Goal: Communication & Community: Share content

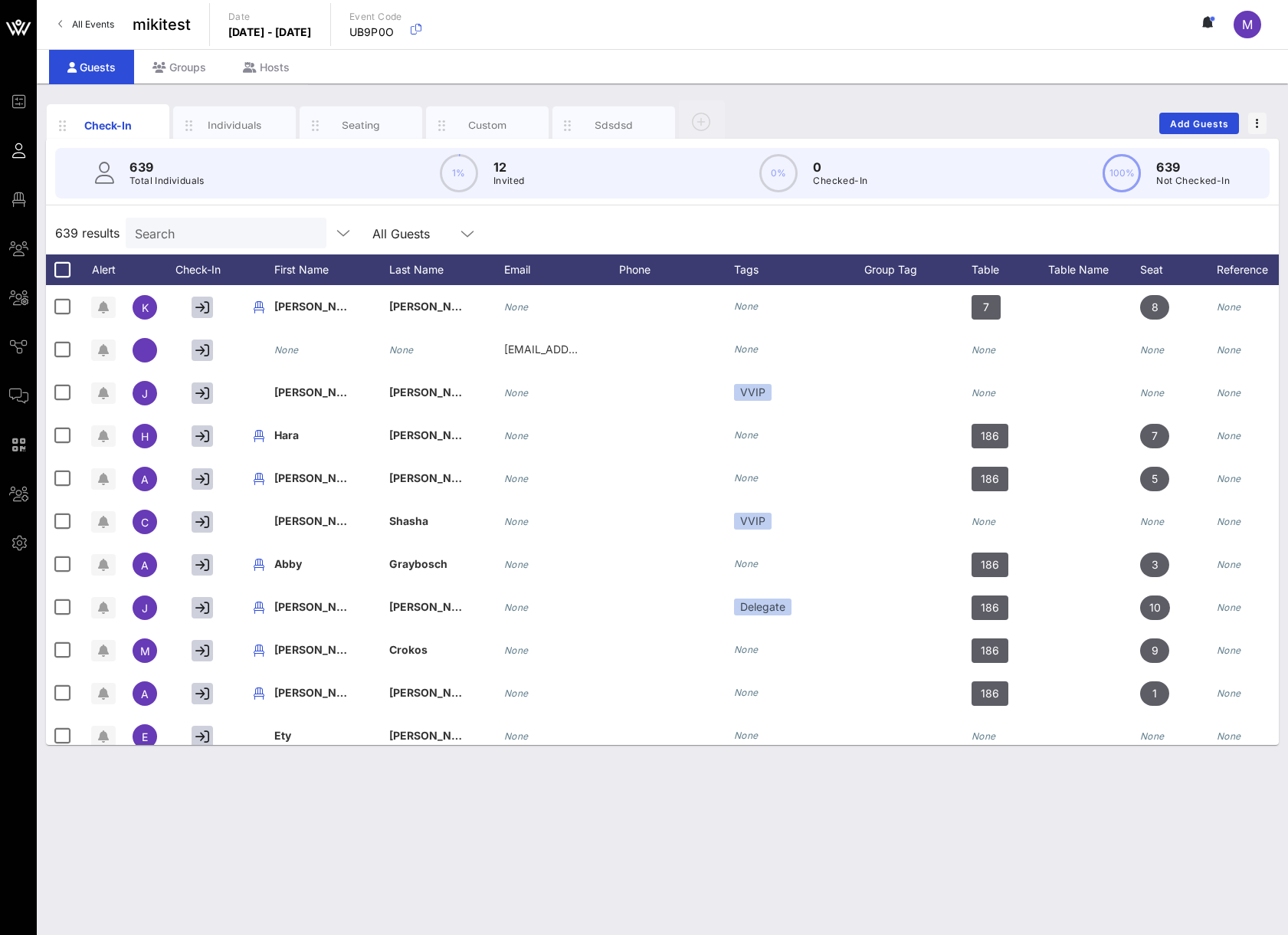
click at [173, 213] on div "639 results Search All Guests" at bounding box center [661, 233] width 1233 height 43
click at [173, 226] on input "Search" at bounding box center [224, 232] width 180 height 20
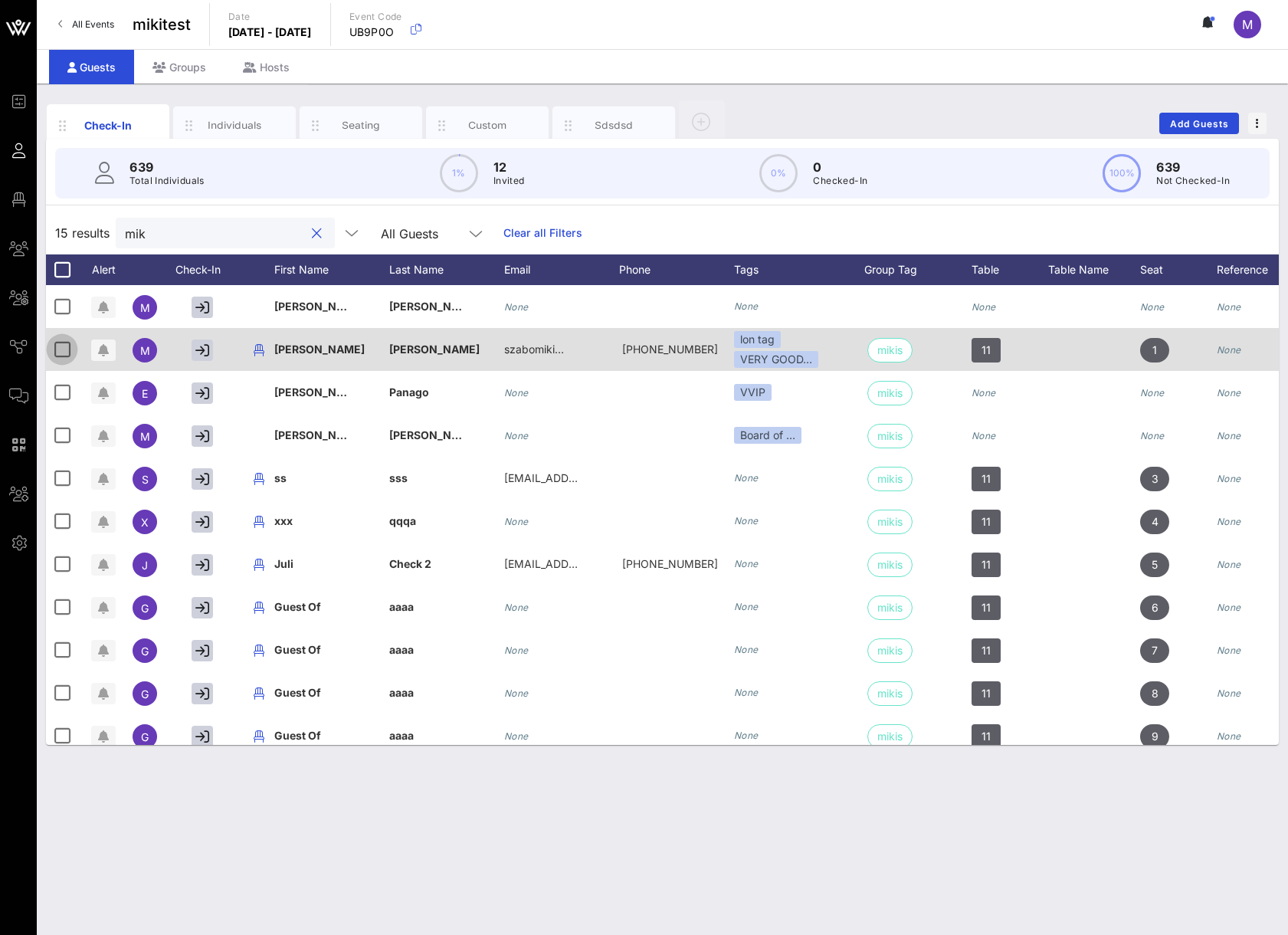
type input "mik"
click at [63, 350] on div at bounding box center [62, 349] width 26 height 26
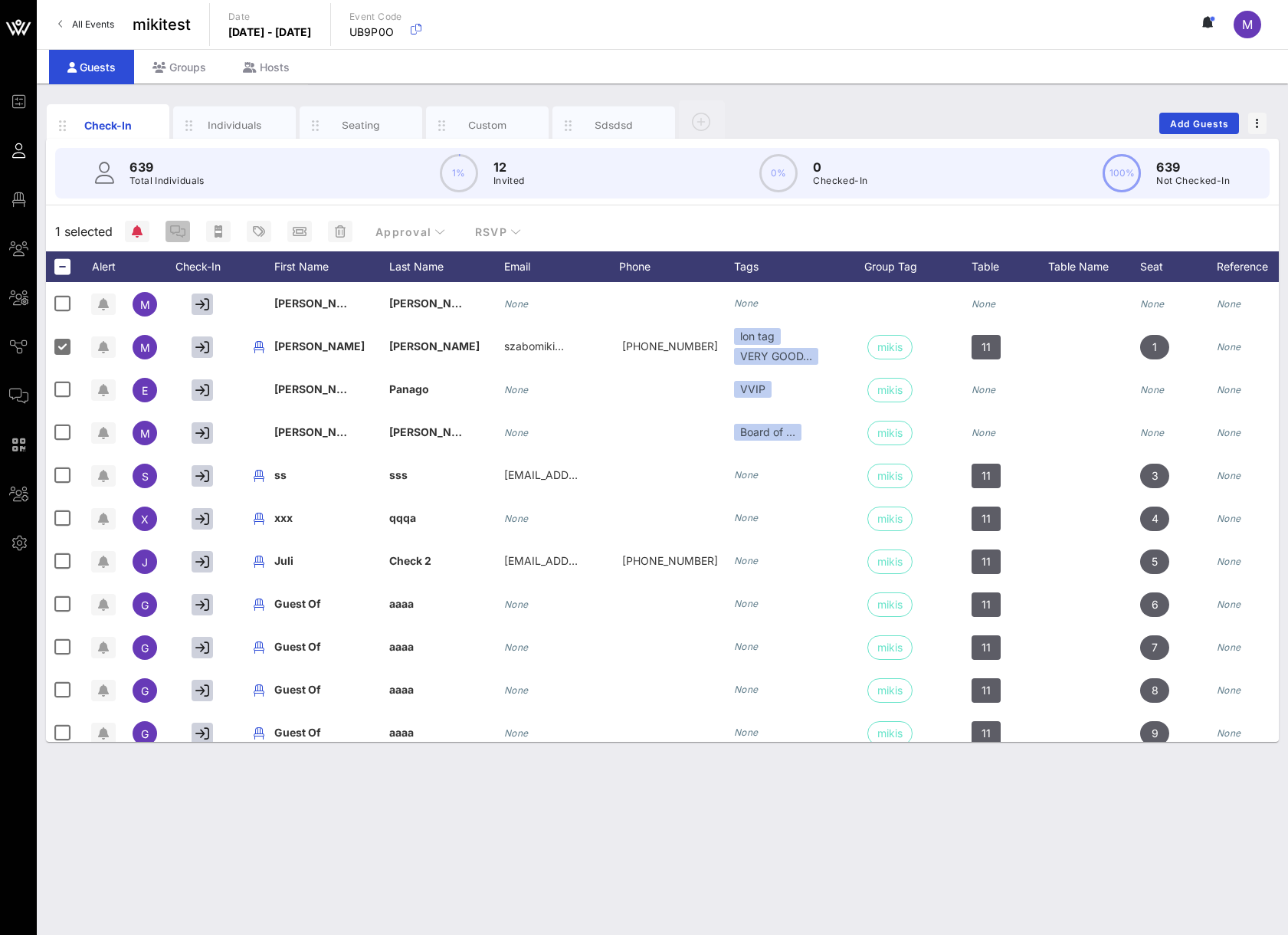
click at [176, 238] on button "button" at bounding box center [177, 232] width 24 height 21
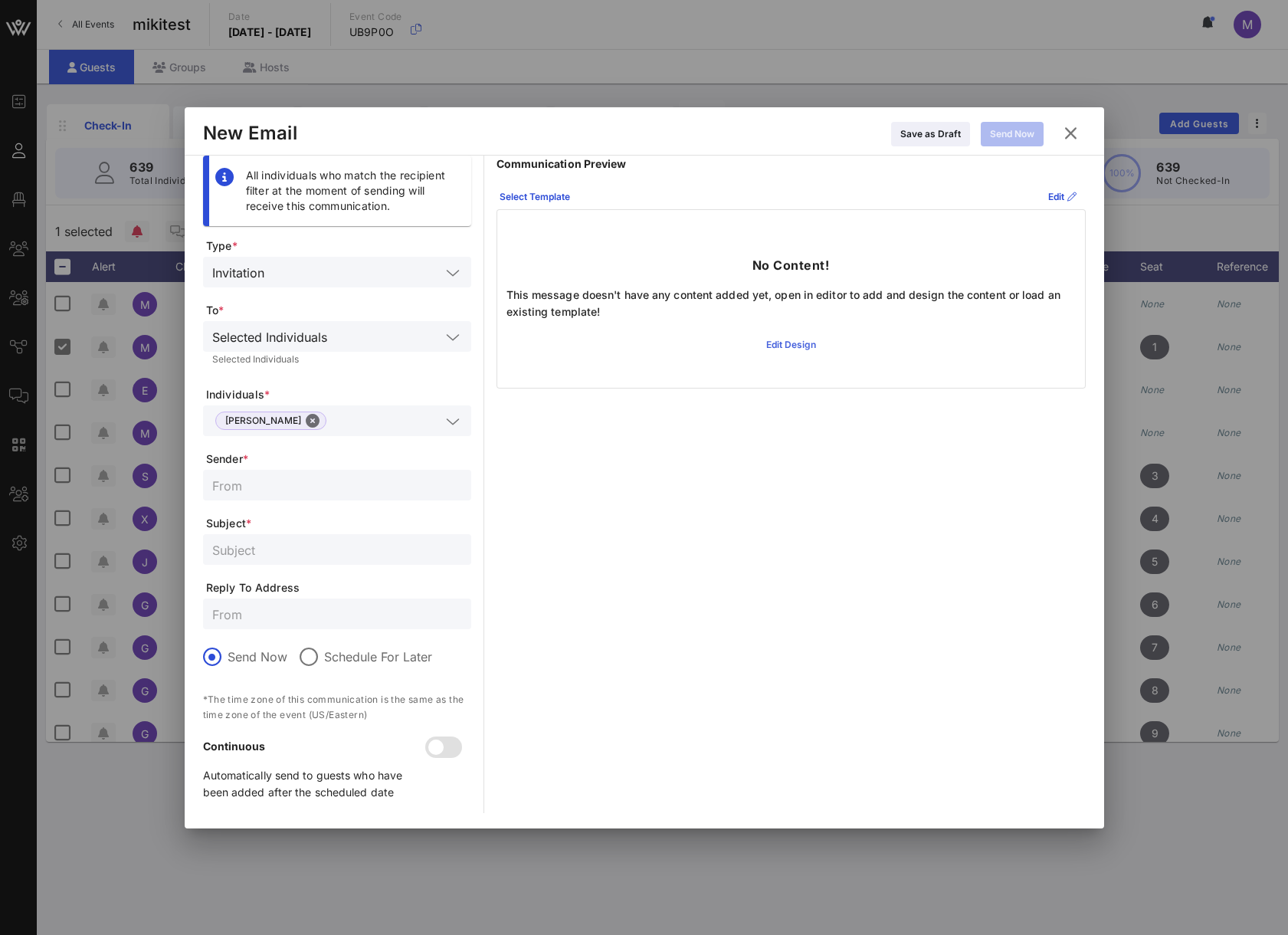
click at [805, 346] on div "Edit Design" at bounding box center [791, 344] width 50 height 15
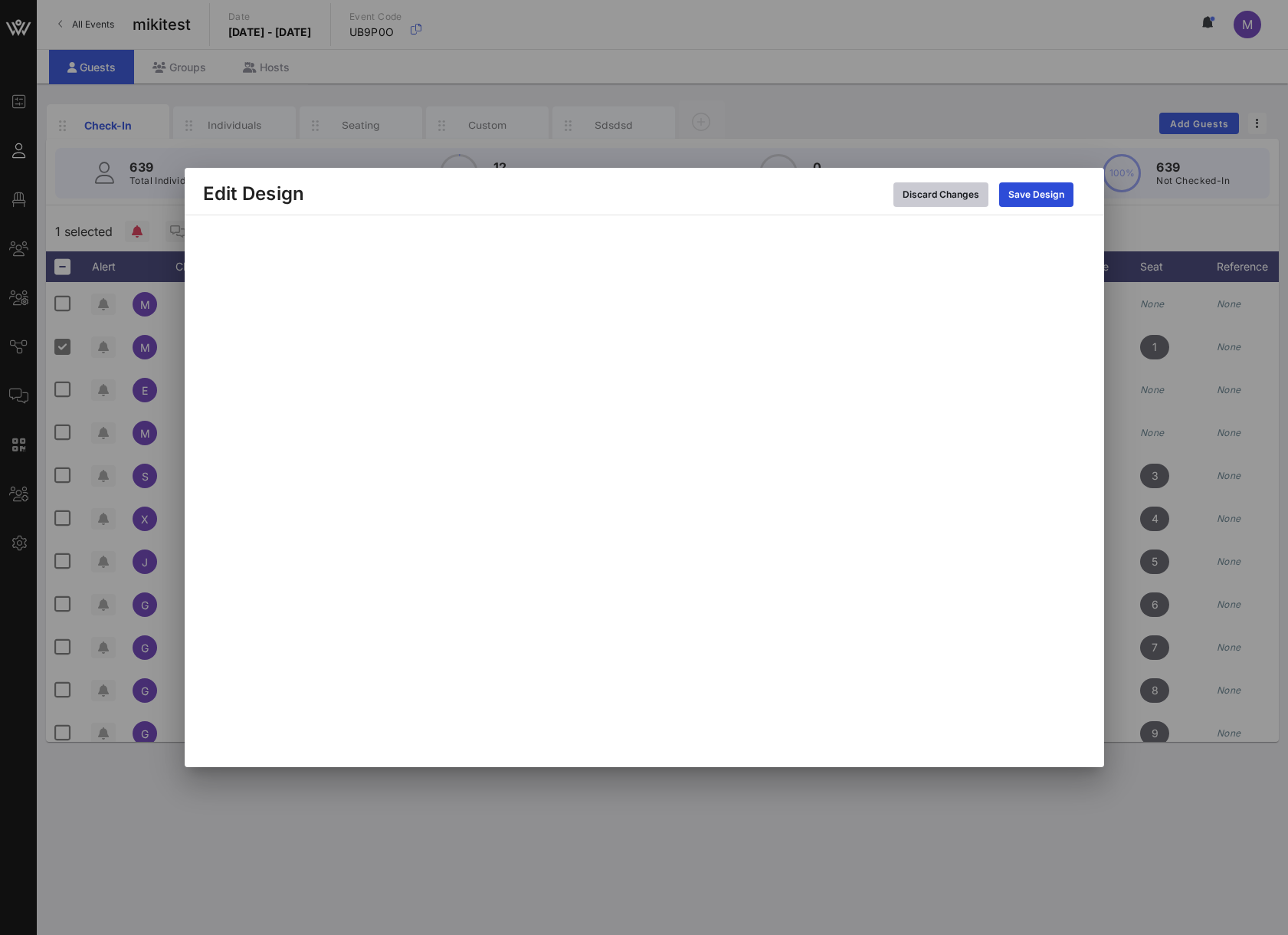
click at [947, 196] on div "Discard Changes" at bounding box center [941, 194] width 77 height 15
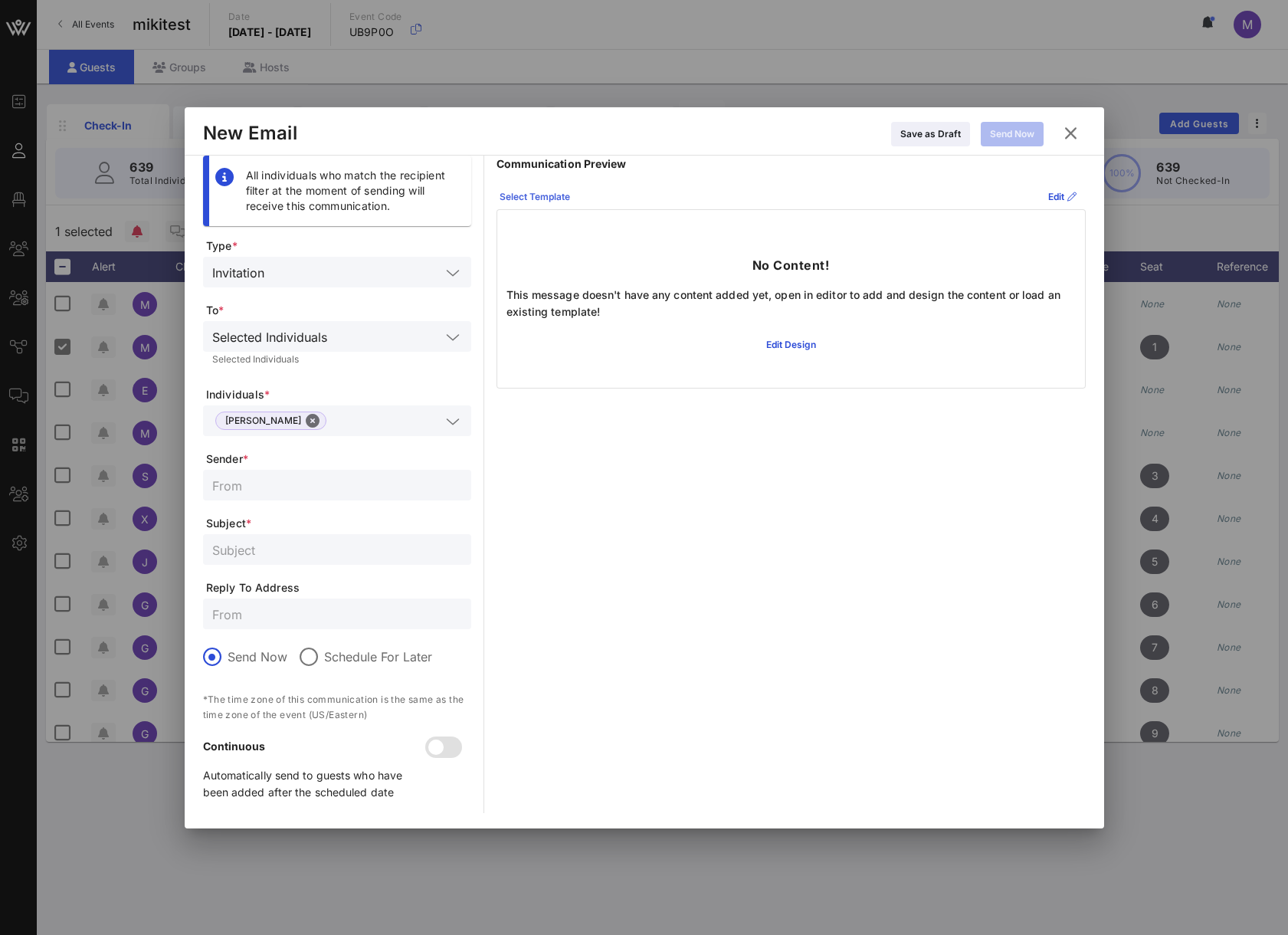
click at [550, 200] on div "Select Template" at bounding box center [535, 197] width 71 height 15
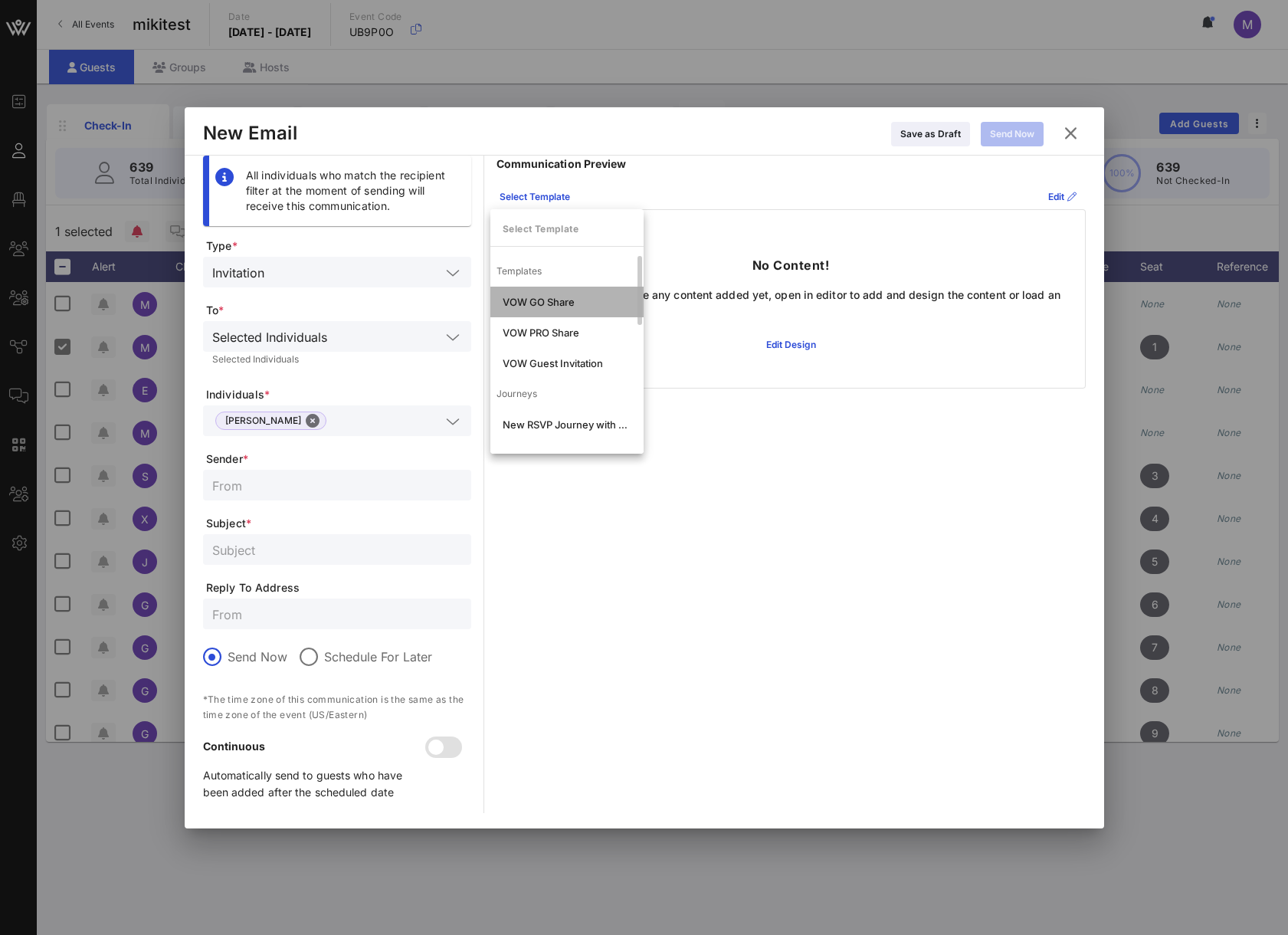
click at [574, 304] on div "VOW GO Share" at bounding box center [567, 302] width 129 height 13
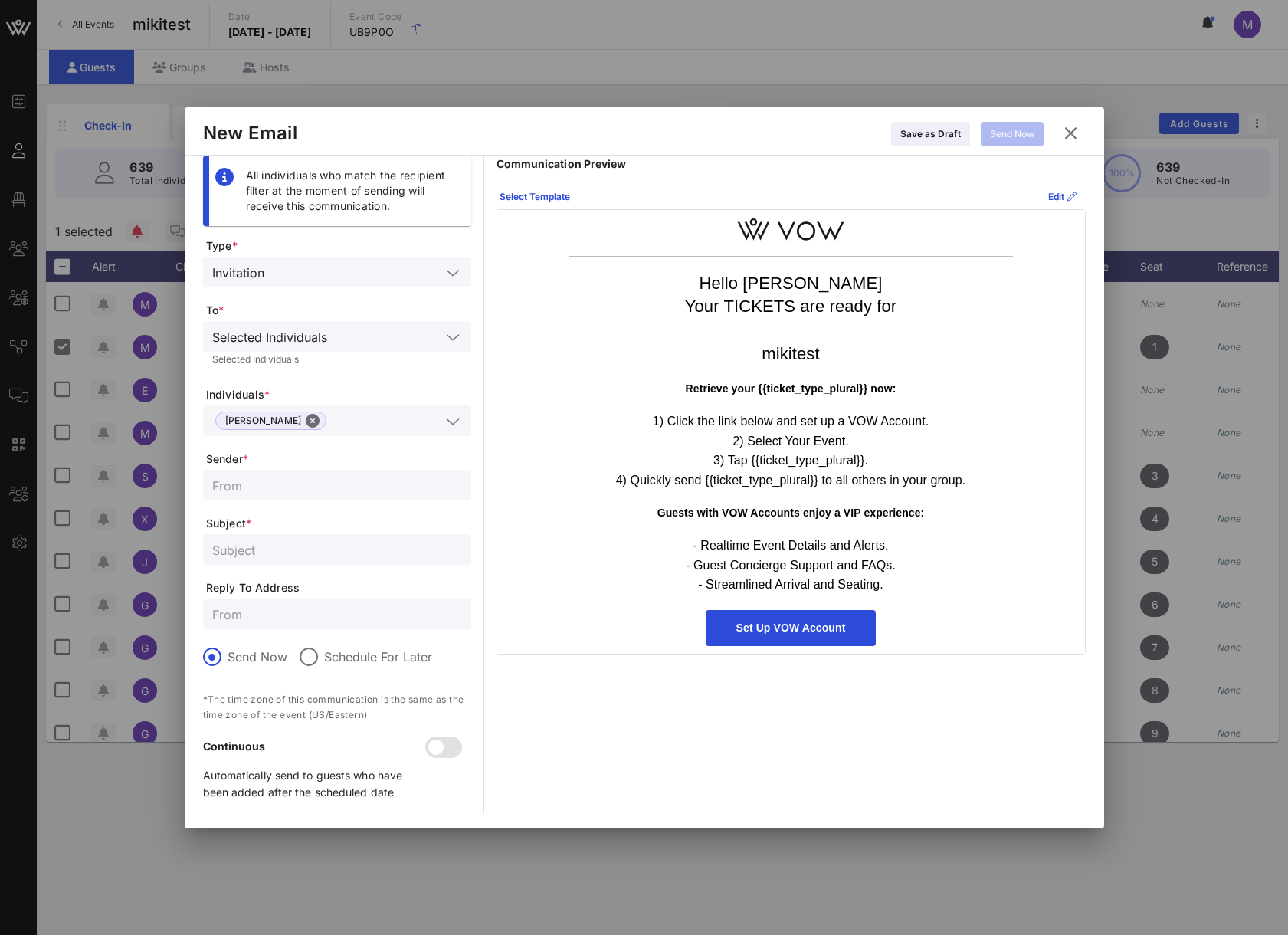
click at [321, 491] on input "text" at bounding box center [336, 484] width 249 height 20
type input "dasda"
click at [282, 549] on input "text" at bounding box center [336, 549] width 249 height 20
type input "asdasdasd"
click at [1020, 135] on div "Send Now" at bounding box center [1012, 133] width 45 height 15
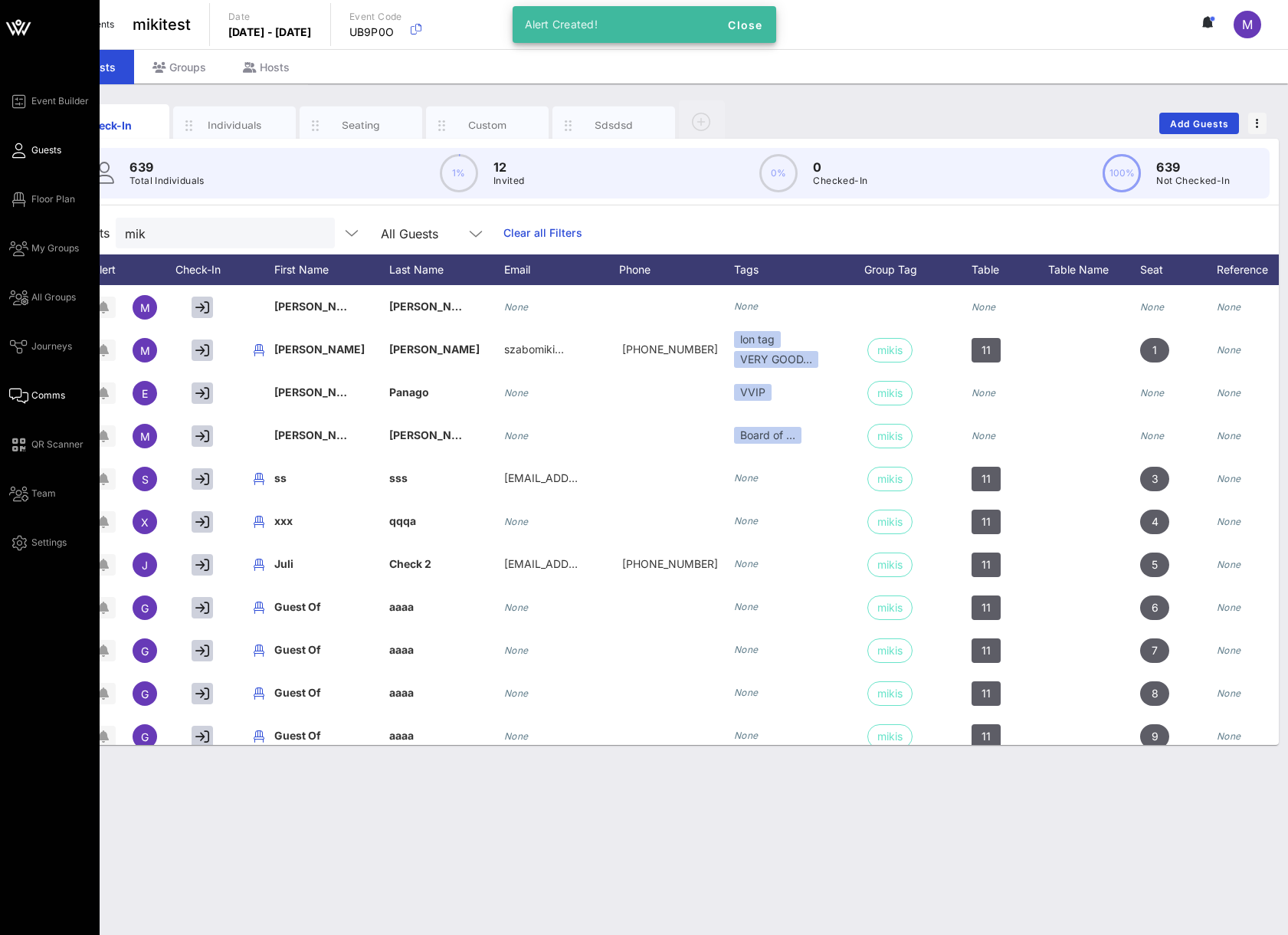
click at [40, 401] on span "Comms" at bounding box center [48, 395] width 34 height 13
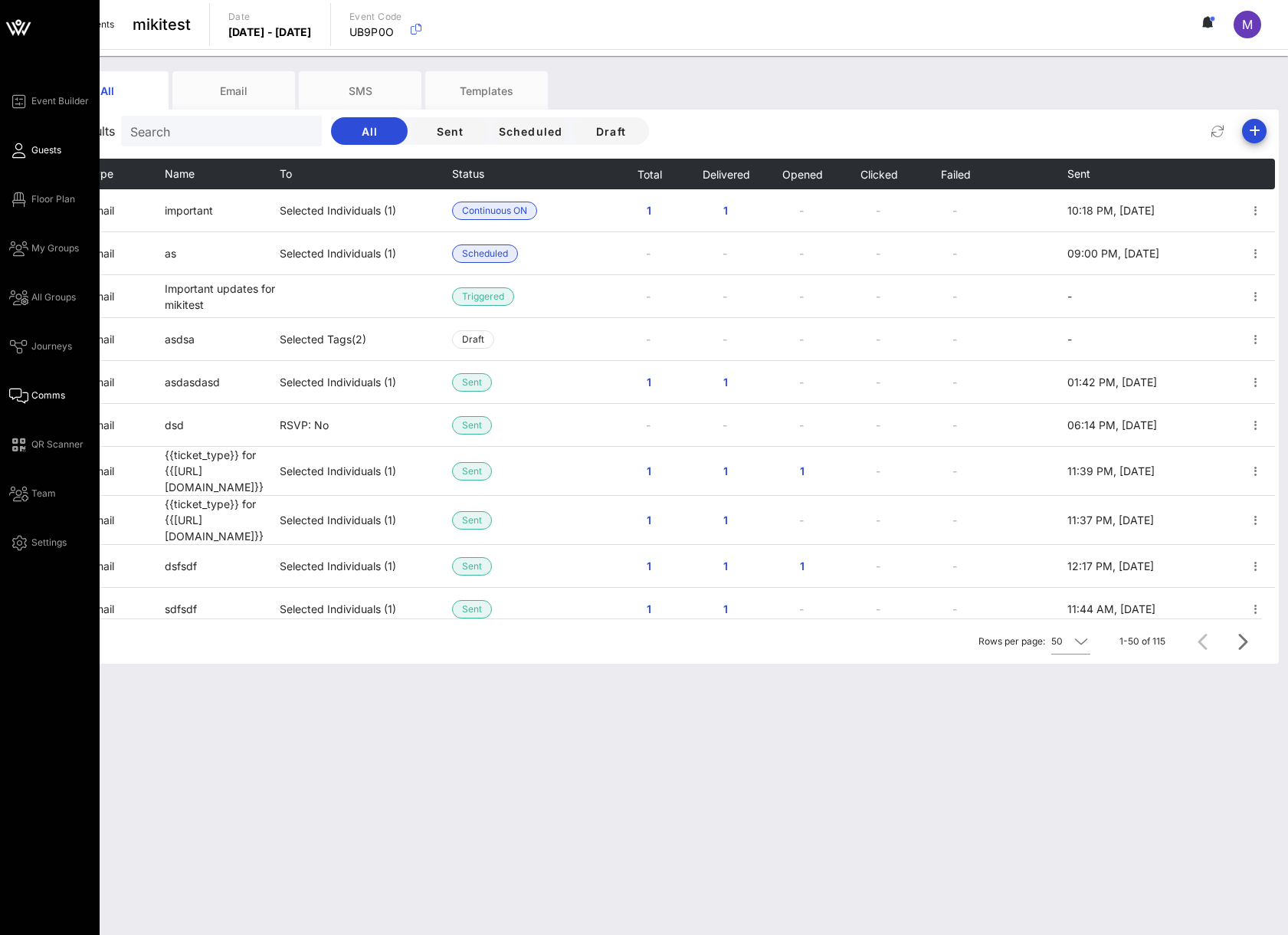
click at [30, 147] on link "Guests" at bounding box center [35, 150] width 52 height 19
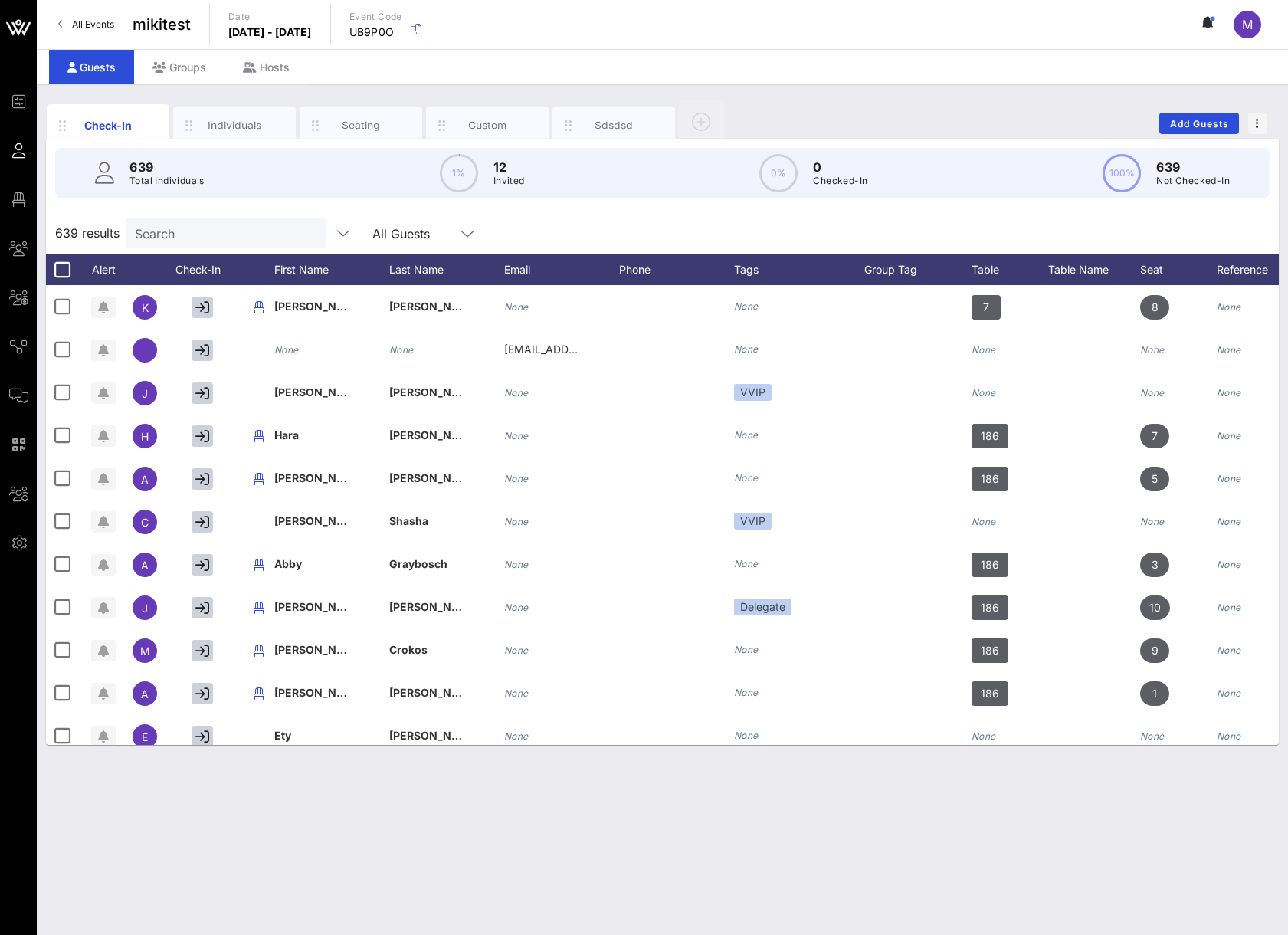
click at [236, 194] on div "639 Total Individuals 1% 12 Invited 0% 0 Checked-In 100% 639 Not Checked-In" at bounding box center [662, 173] width 1215 height 51
click at [227, 226] on input "Search" at bounding box center [224, 232] width 180 height 20
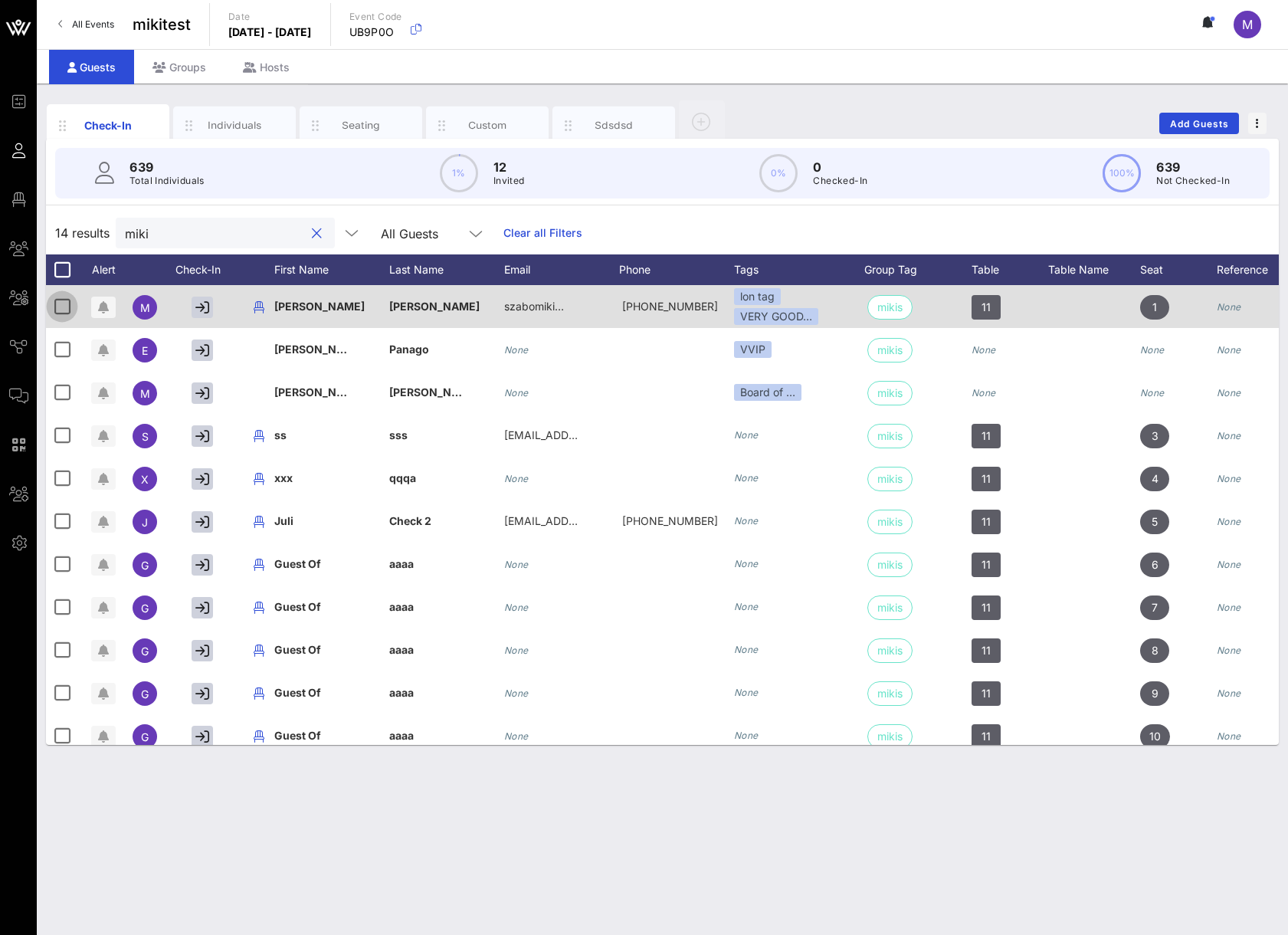
type input "miki"
click at [63, 302] on div at bounding box center [62, 306] width 26 height 26
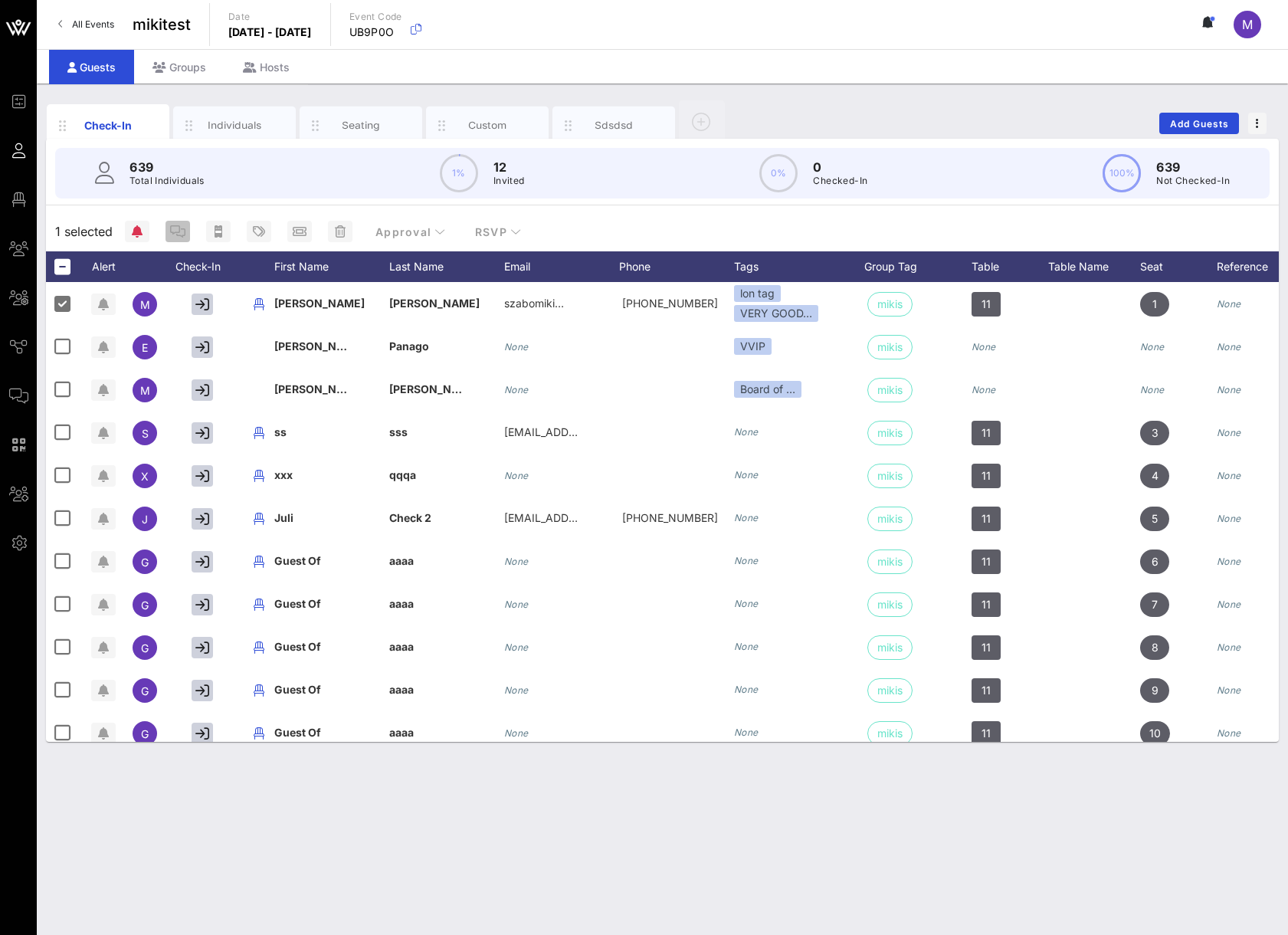
click at [181, 232] on icon "button" at bounding box center [177, 232] width 15 height 13
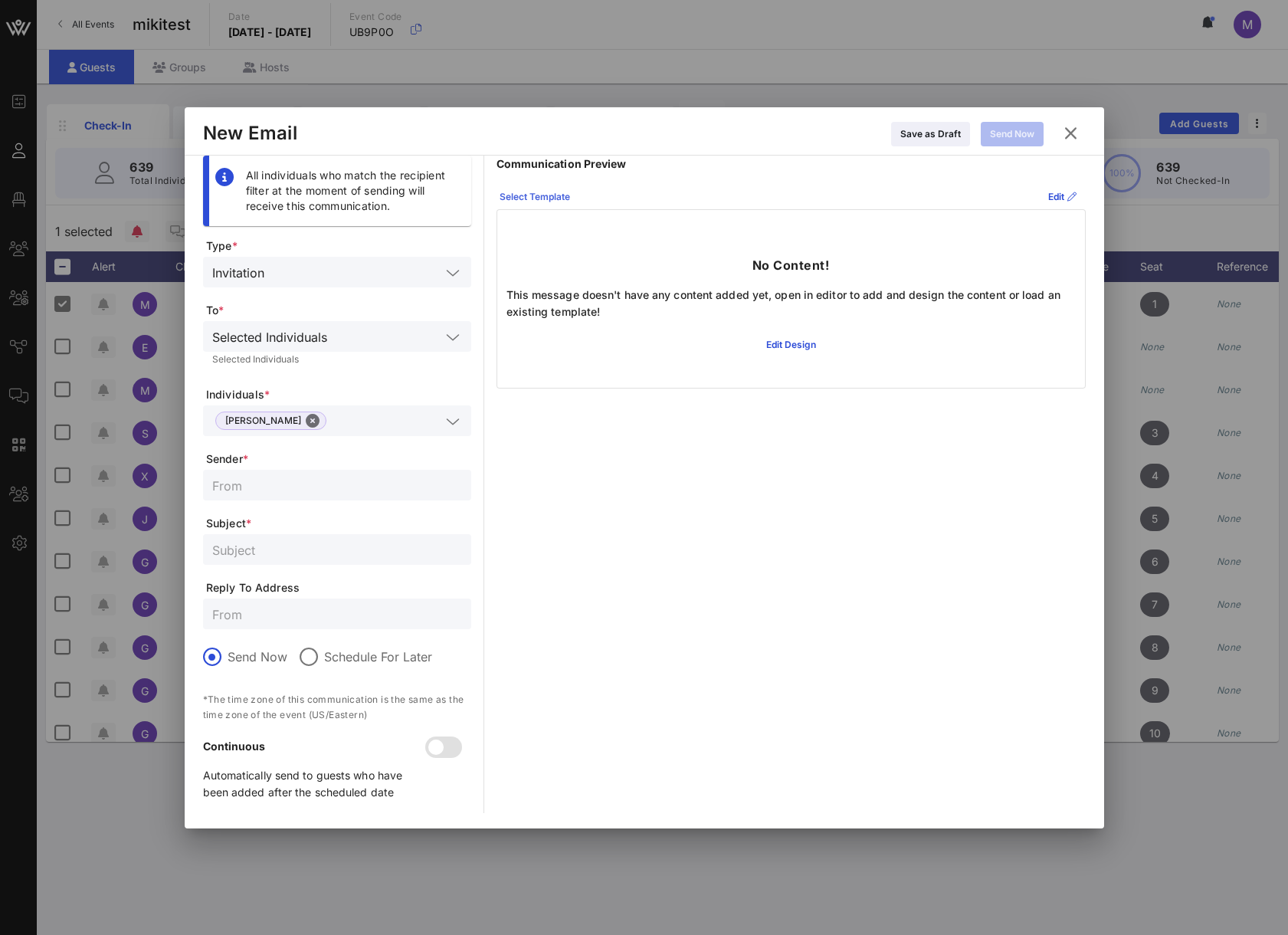
click at [548, 198] on div "Select Template" at bounding box center [535, 197] width 71 height 15
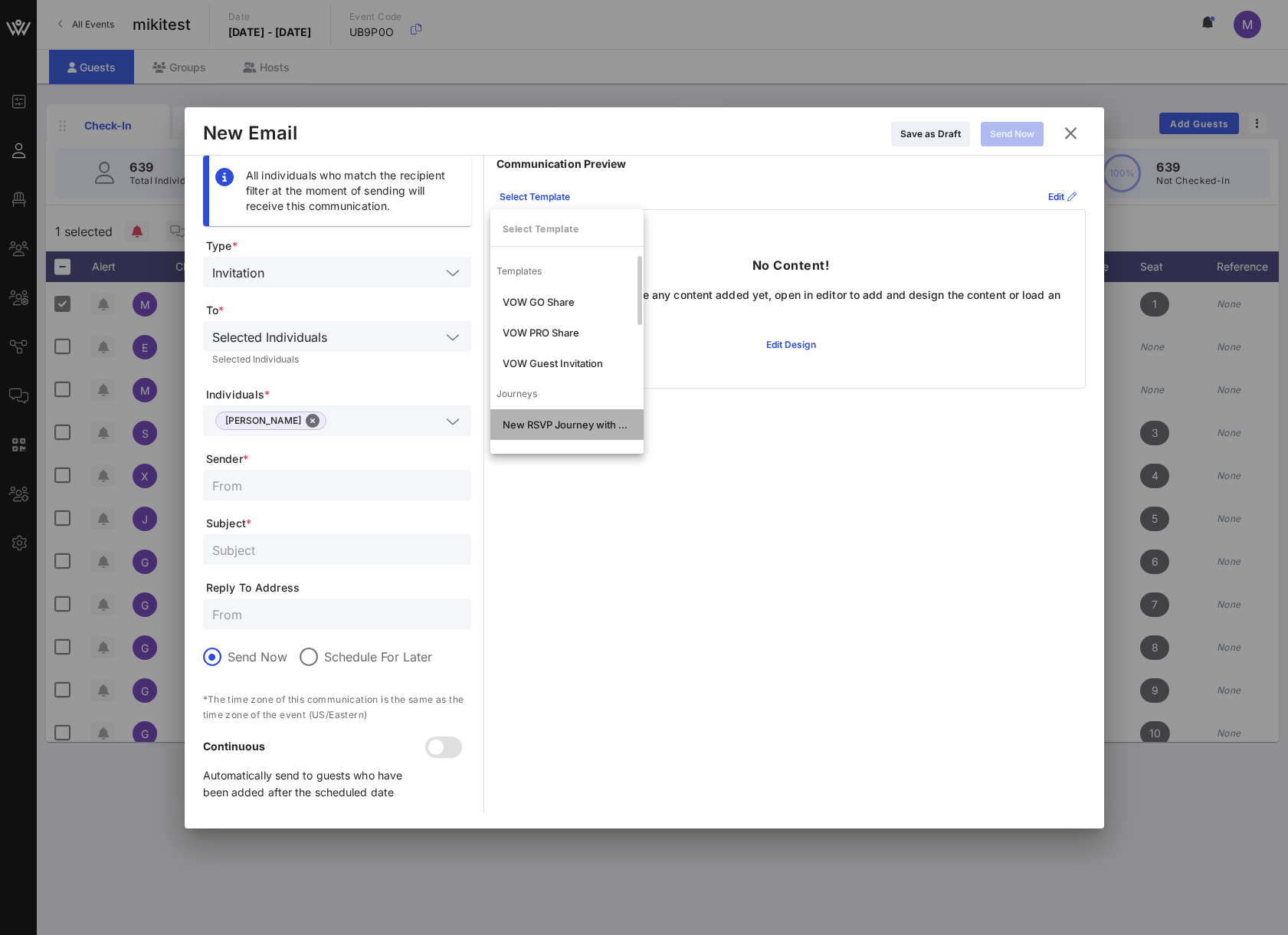
click at [572, 425] on div "New RSVP Journey with Form" at bounding box center [567, 425] width 129 height 13
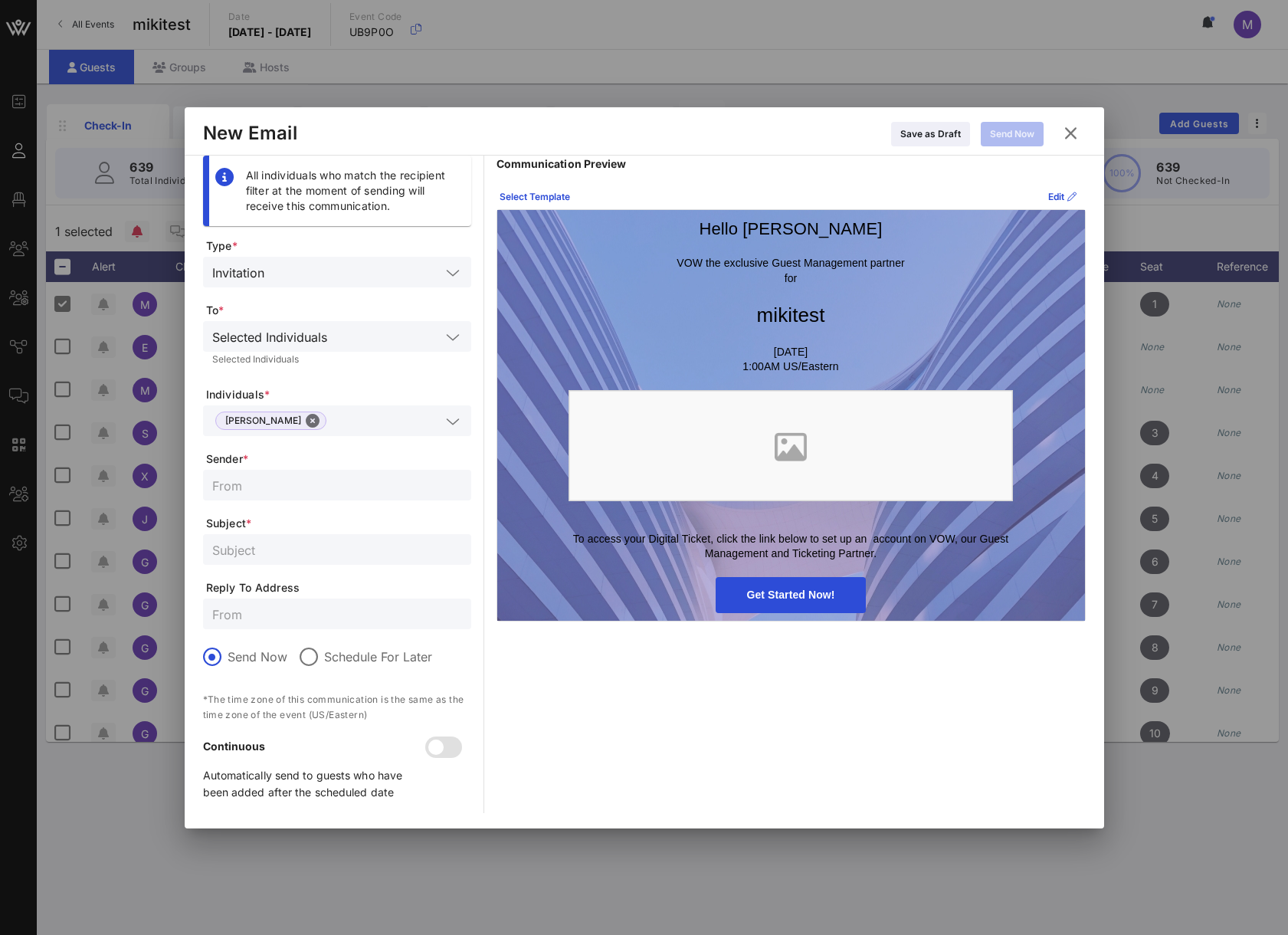
click at [274, 481] on input "text" at bounding box center [336, 484] width 249 height 20
type input "adasd"
click at [271, 555] on input "text" at bounding box center [336, 549] width 249 height 20
type input "asdasdasd"
click at [1006, 129] on div "Send Now" at bounding box center [1012, 133] width 45 height 15
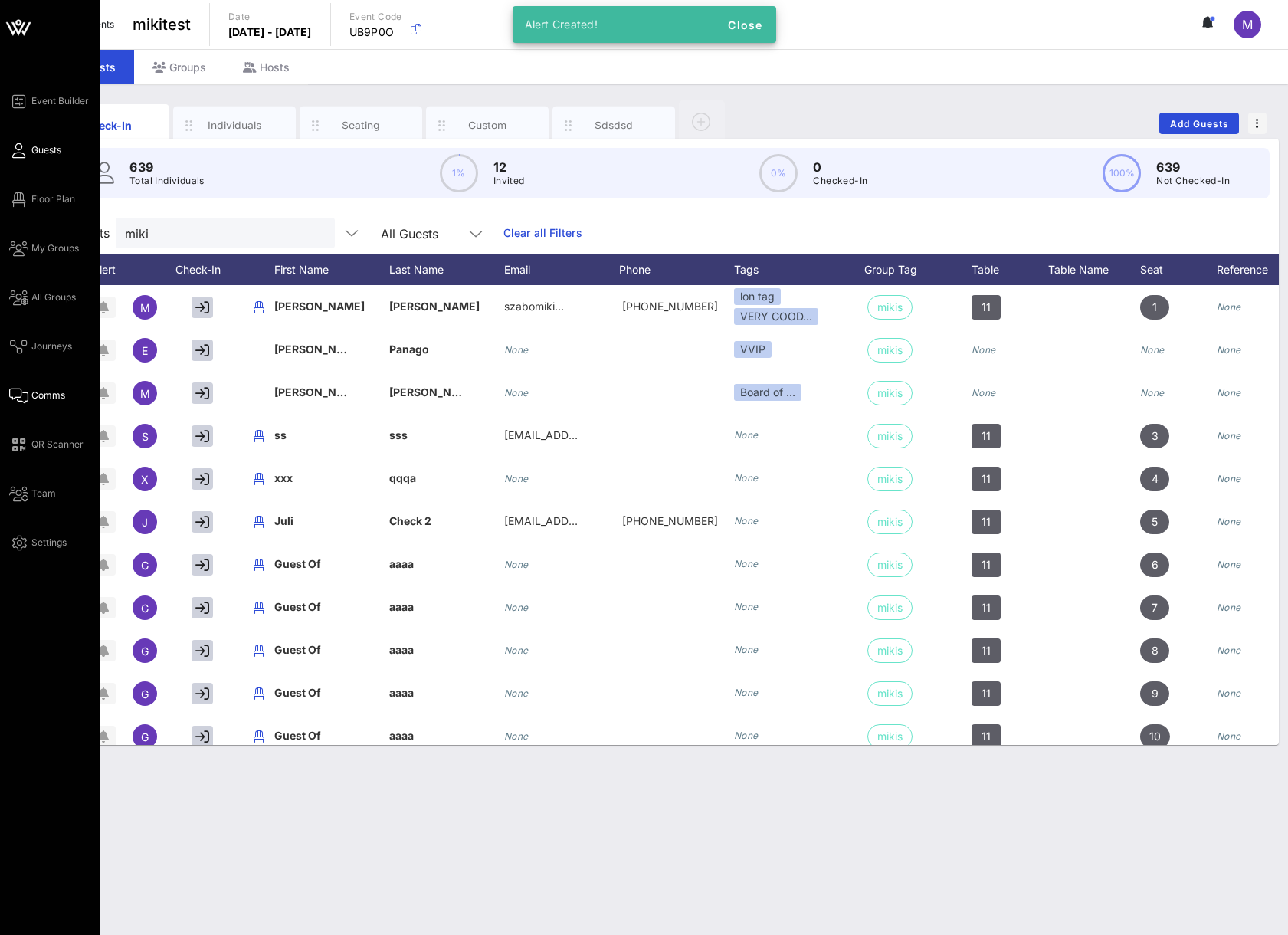
click at [27, 394] on icon at bounding box center [18, 395] width 19 height 3
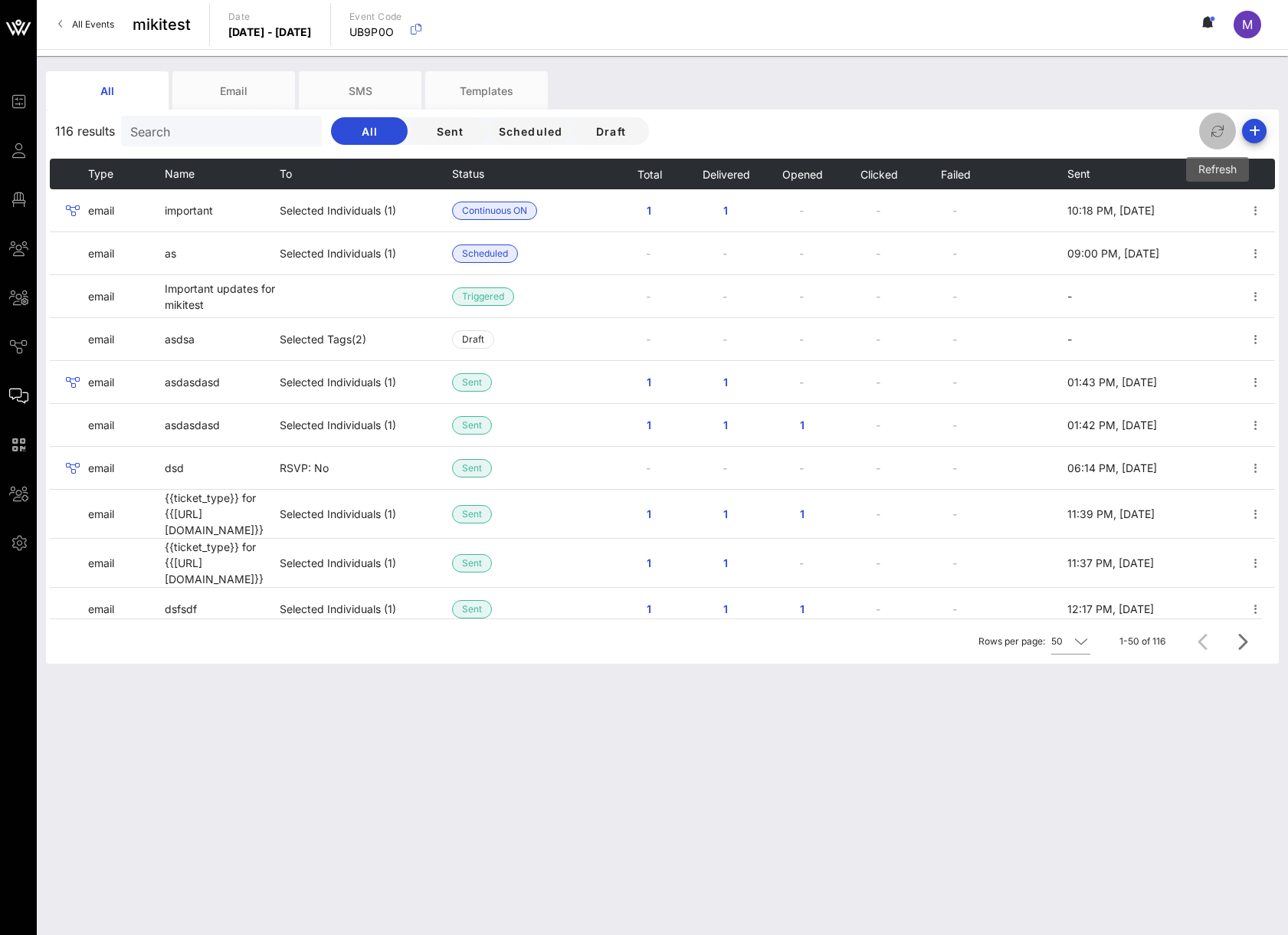
click at [1220, 124] on icon "button" at bounding box center [1217, 131] width 19 height 19
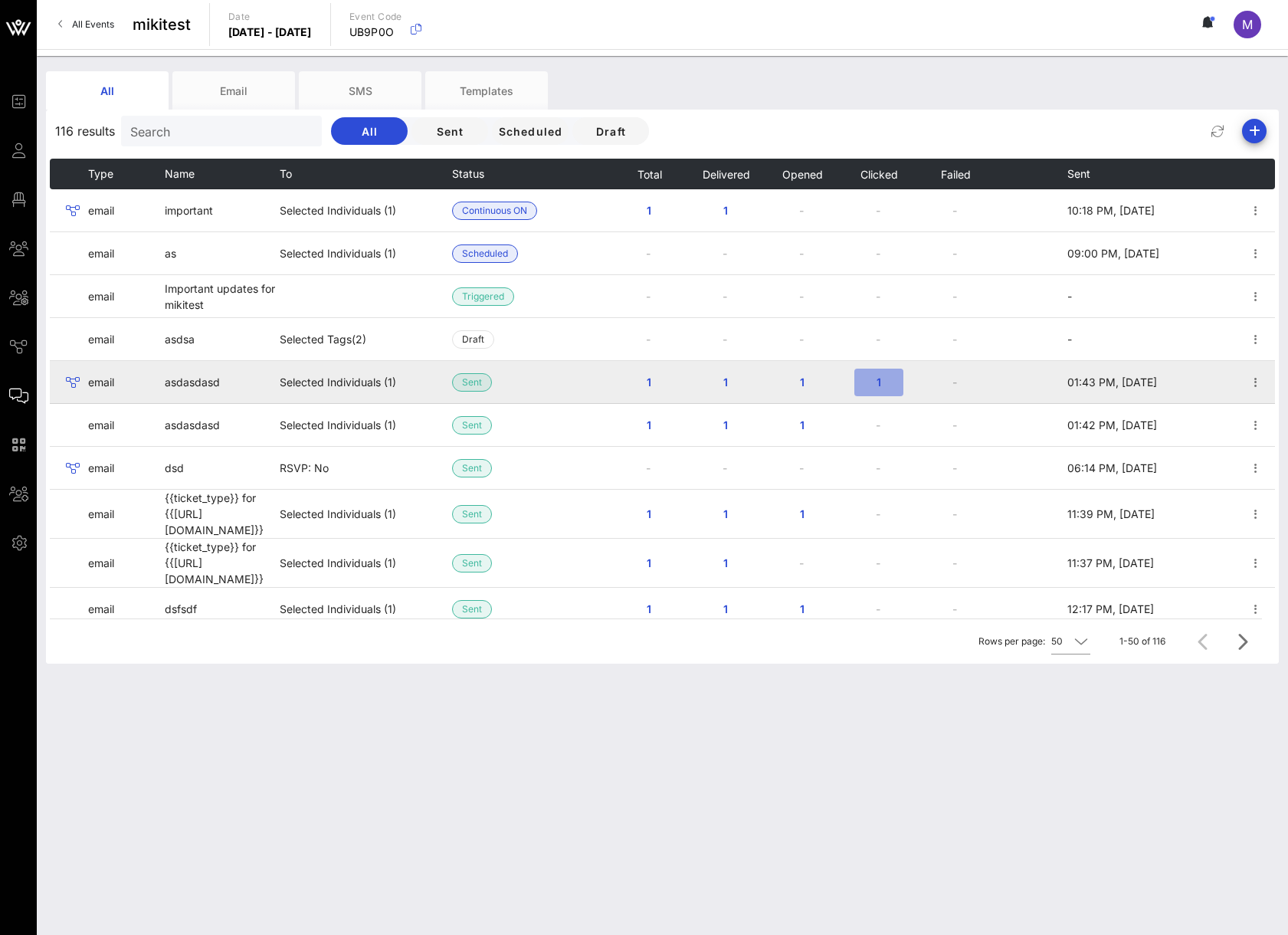
click at [879, 381] on span "1" at bounding box center [878, 382] width 24 height 13
